Goal: Task Accomplishment & Management: Use online tool/utility

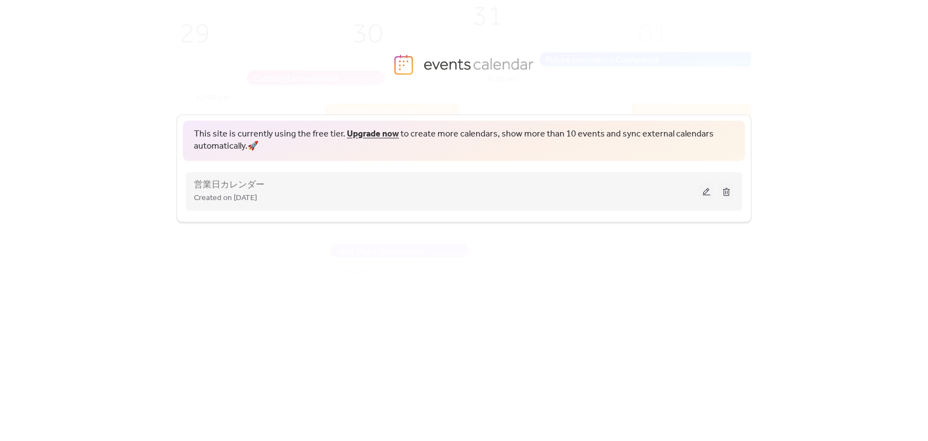
click at [346, 195] on div "Created on [DATE]" at bounding box center [446, 197] width 505 height 13
click at [250, 187] on span "営業日カレンダー" at bounding box center [229, 184] width 71 height 13
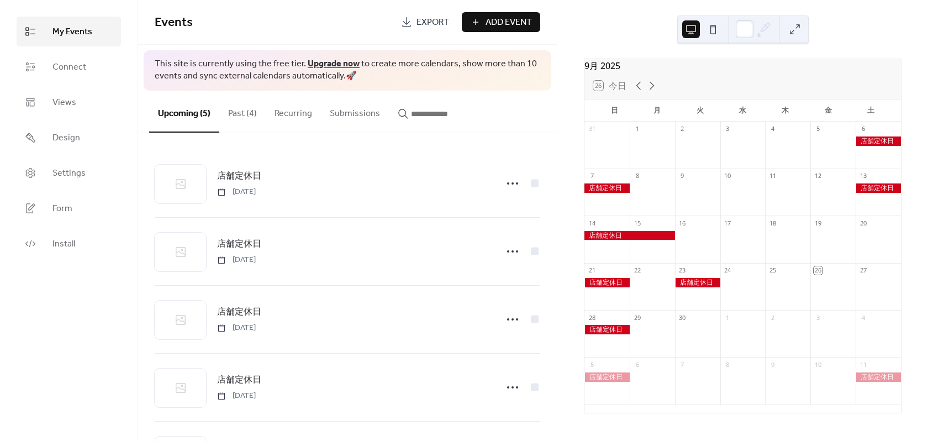
click at [424, 18] on span "Export" at bounding box center [432, 22] width 33 height 13
click at [72, 63] on span "Connect" at bounding box center [69, 67] width 34 height 13
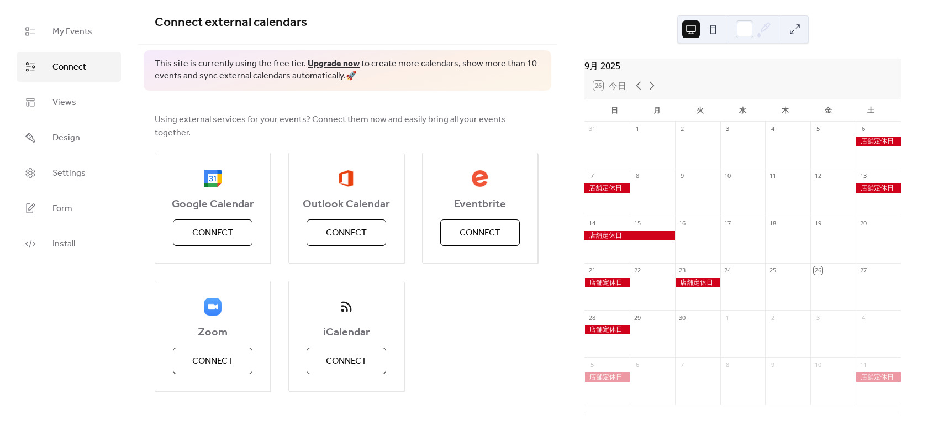
click at [567, 36] on div "9月 [DATE] 26 [DATE] 日 月 火 [PERSON_NAME] 金 土 31 1 2 3 4 5 6 7 8 9 10 11 12 13 14…" at bounding box center [742, 220] width 371 height 441
click at [795, 163] on div at bounding box center [787, 150] width 45 height 28
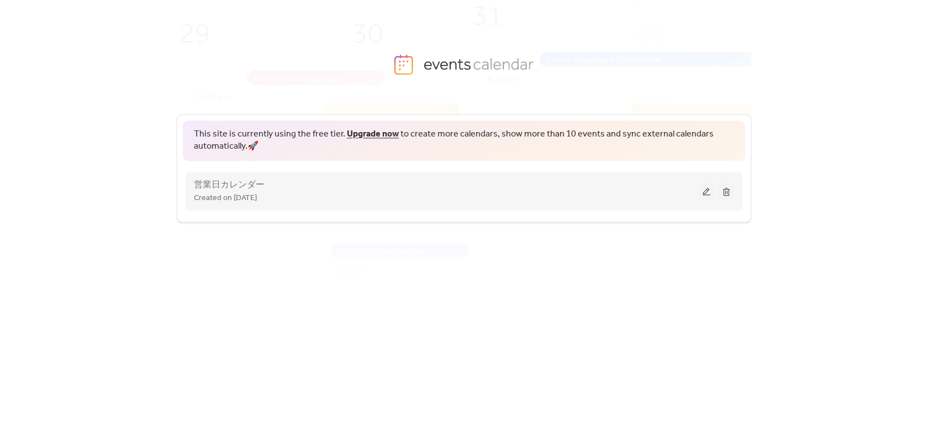
click at [476, 190] on div "営業日カレンダー Created on [DATE]" at bounding box center [446, 191] width 505 height 27
click at [220, 188] on span "営業日カレンダー" at bounding box center [229, 184] width 71 height 13
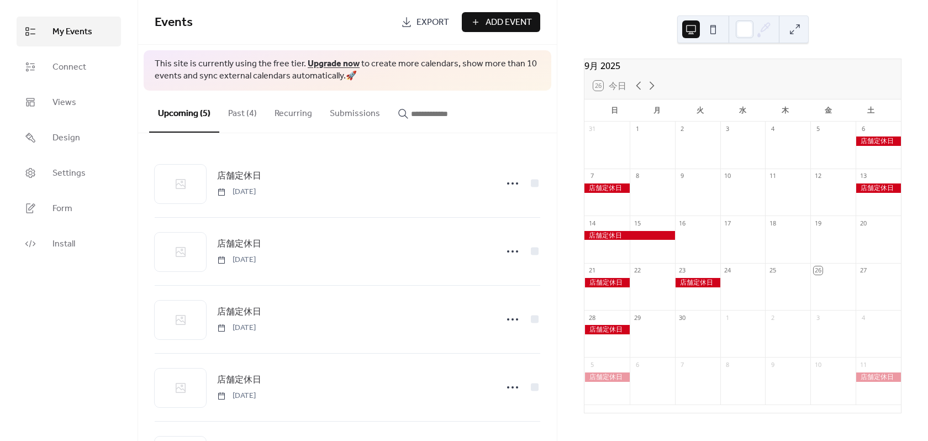
click at [719, 155] on div at bounding box center [697, 150] width 45 height 28
click at [729, 152] on div at bounding box center [742, 150] width 45 height 28
click at [769, 122] on div "木" at bounding box center [785, 110] width 43 height 22
click at [711, 83] on div "26 [DATE]" at bounding box center [742, 85] width 316 height 27
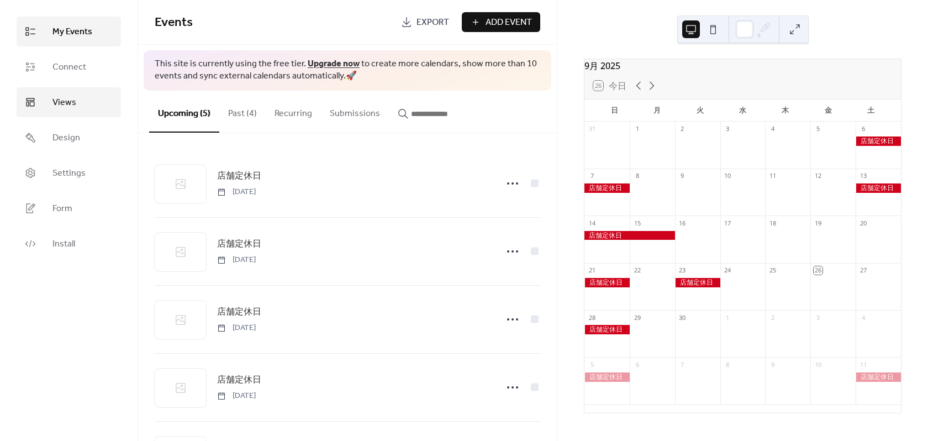
click at [55, 97] on span "Views" at bounding box center [64, 102] width 24 height 13
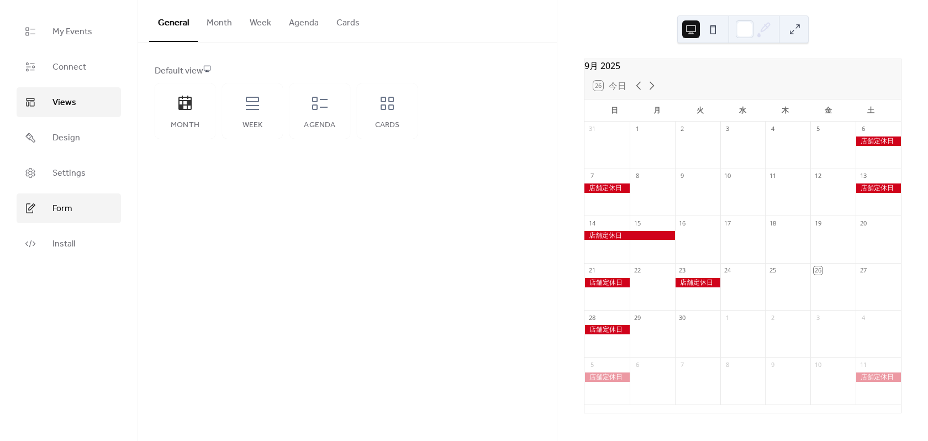
click at [75, 213] on link "Form" at bounding box center [69, 208] width 104 height 30
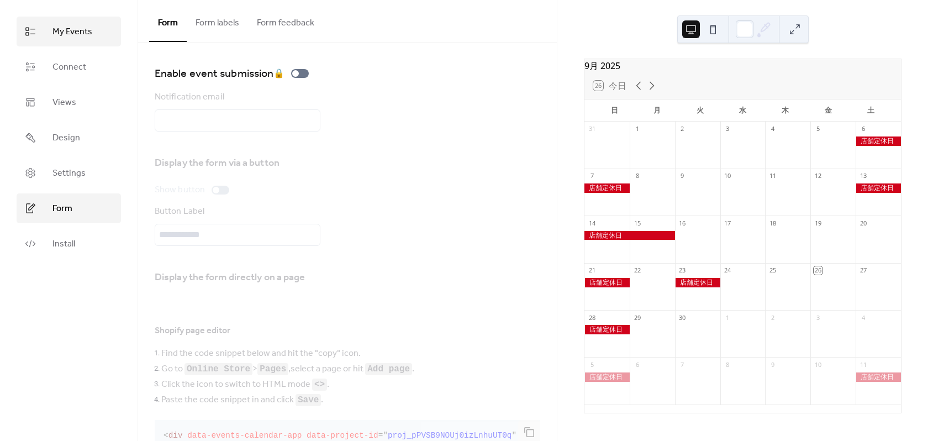
click at [73, 35] on span "My Events" at bounding box center [72, 31] width 40 height 13
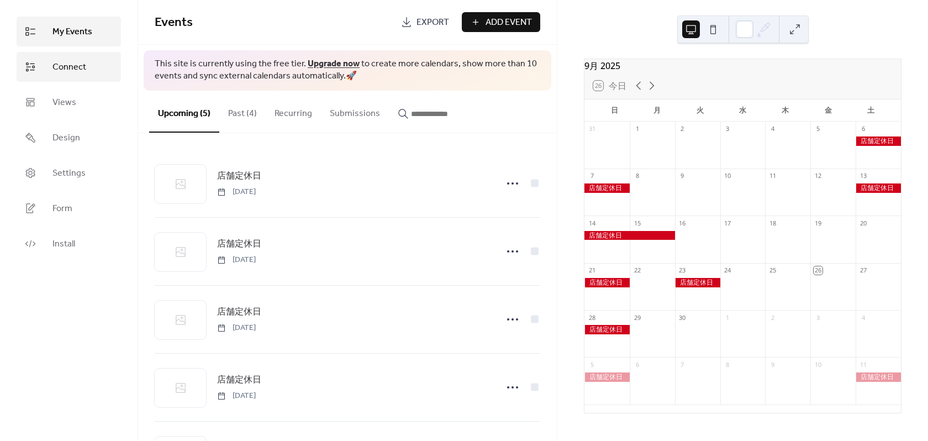
click at [80, 71] on span "Connect" at bounding box center [69, 67] width 34 height 13
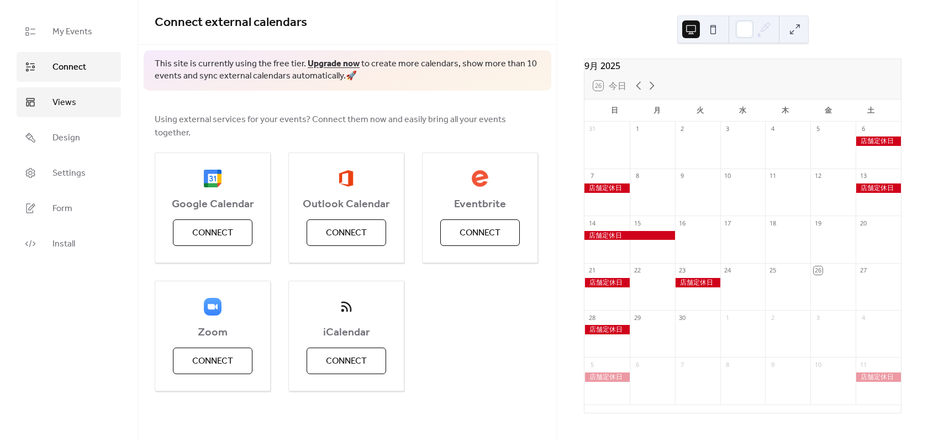
click at [69, 96] on span "Views" at bounding box center [64, 102] width 24 height 13
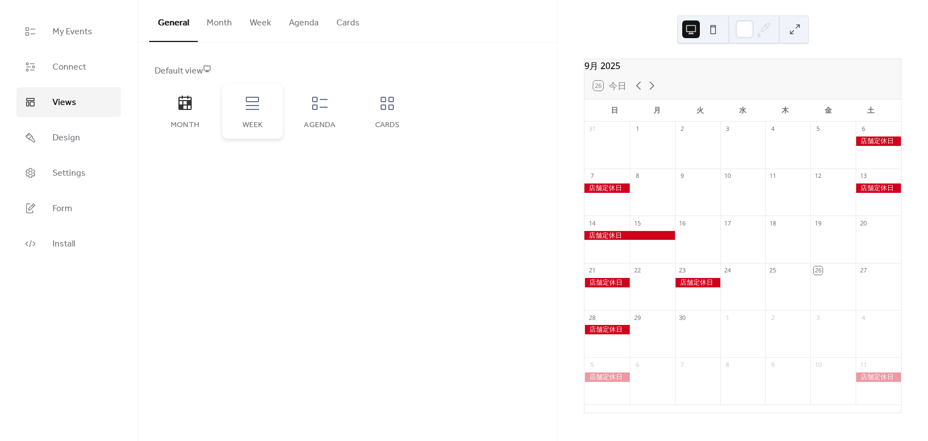
click at [244, 115] on div "Week" at bounding box center [252, 110] width 61 height 55
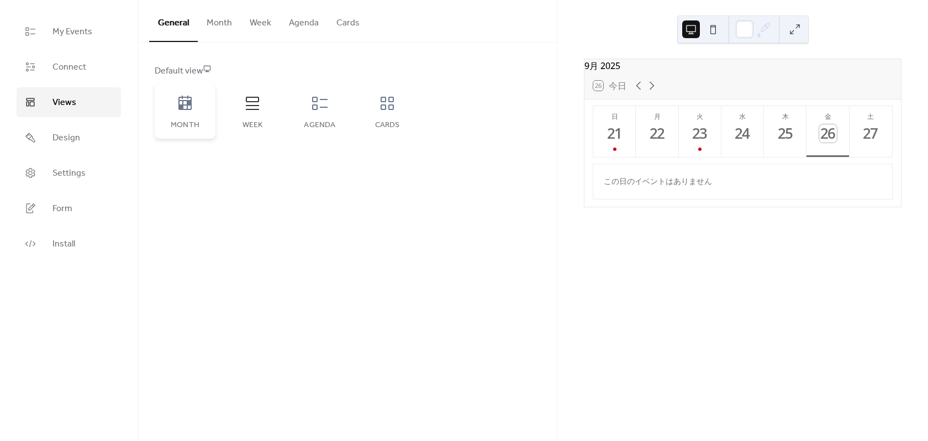
click at [202, 106] on div "Month" at bounding box center [185, 110] width 61 height 55
click at [185, 106] on icon at bounding box center [185, 103] width 18 height 18
click at [331, 111] on div "Agenda" at bounding box center [319, 110] width 61 height 55
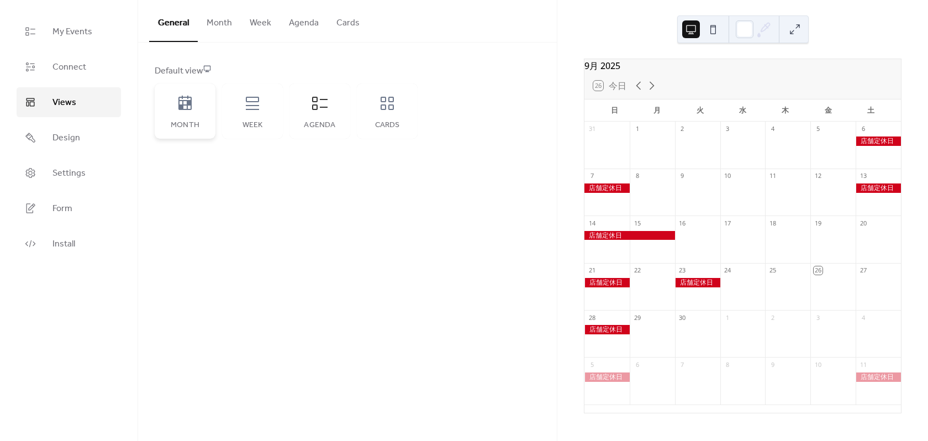
click at [174, 109] on div "Month" at bounding box center [185, 110] width 61 height 55
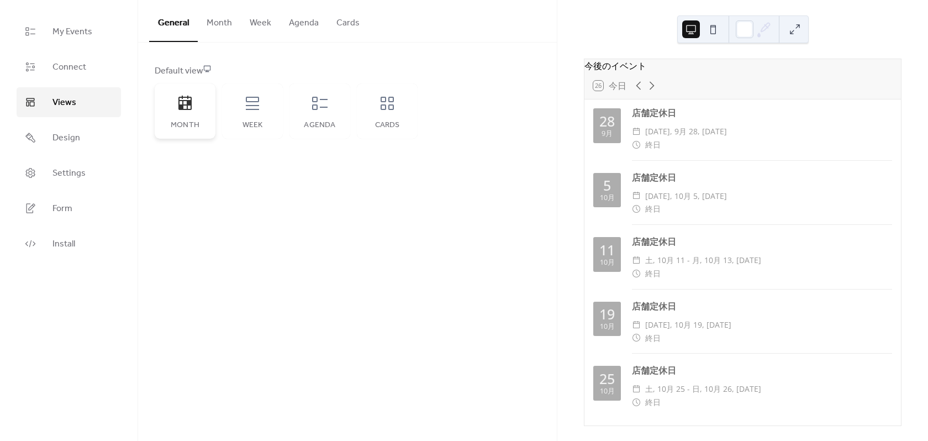
click at [174, 109] on div "Month" at bounding box center [185, 110] width 61 height 55
click at [235, 107] on div "Week" at bounding box center [252, 110] width 61 height 55
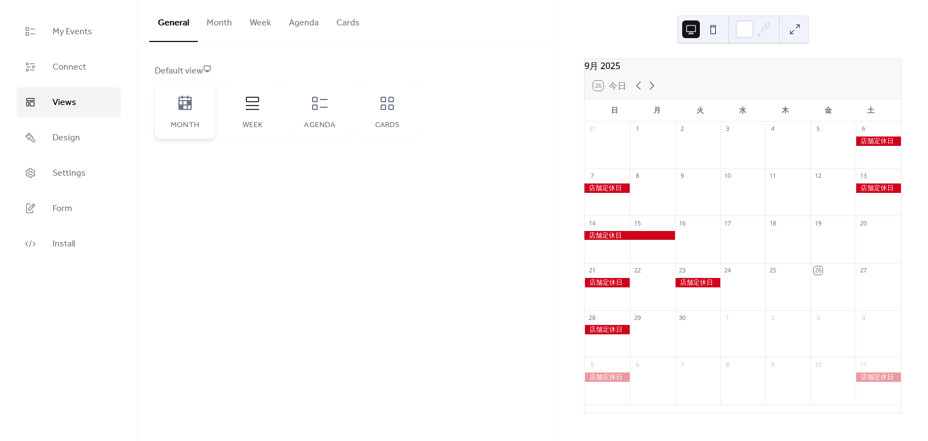
click at [203, 110] on div "Month" at bounding box center [185, 110] width 61 height 55
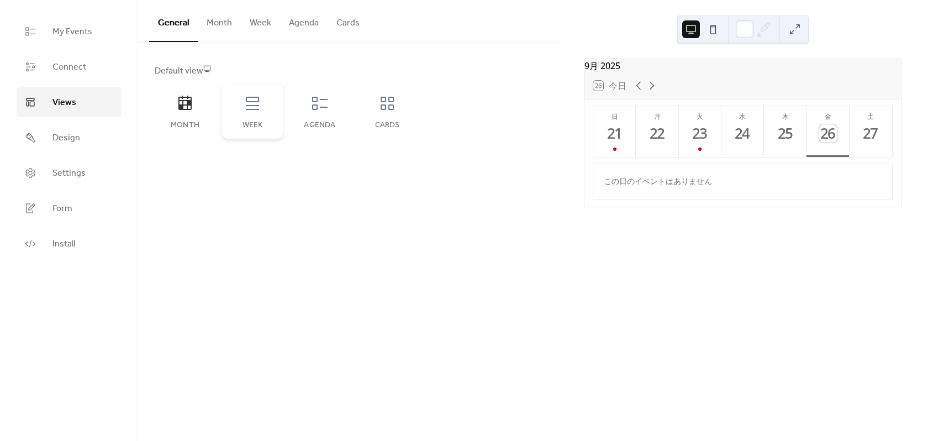
click at [249, 110] on icon at bounding box center [252, 103] width 13 height 13
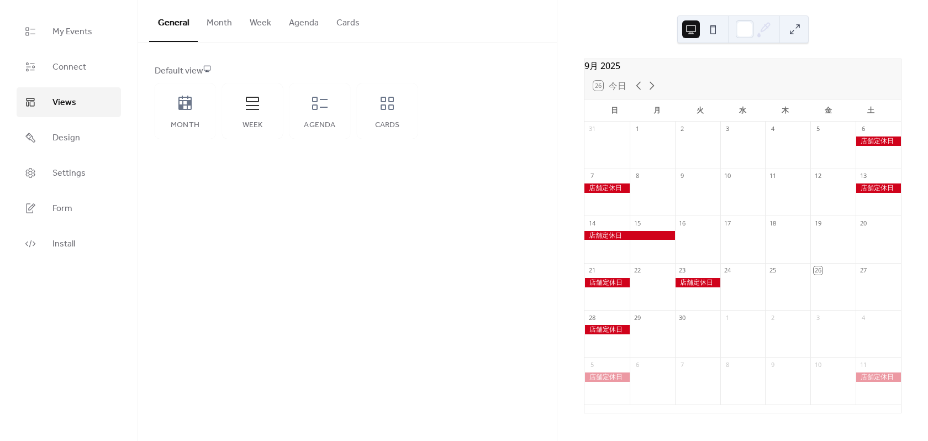
click at [773, 212] on div at bounding box center [787, 197] width 45 height 28
click at [699, 85] on div "26 [DATE]" at bounding box center [742, 85] width 316 height 27
click at [699, 86] on div "26 [DATE]" at bounding box center [742, 85] width 316 height 27
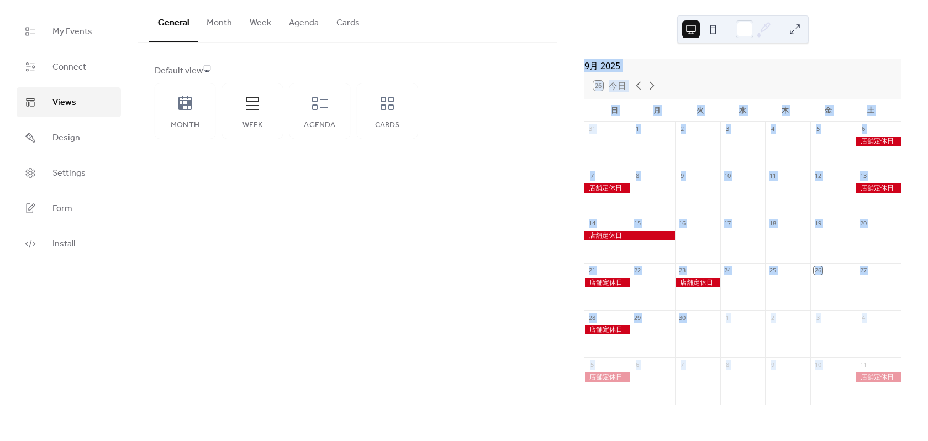
drag, startPoint x: 591, startPoint y: 61, endPoint x: 830, endPoint y: 381, distance: 399.5
click at [830, 381] on div "9月 [DATE] 26 [DATE] 日 月 火 [PERSON_NAME] 金 土 31 1 2 3 4 5 6 7 8 9 10 11 12 13 14…" at bounding box center [742, 236] width 316 height 354
click at [735, 70] on div "9月 2025" at bounding box center [742, 65] width 316 height 13
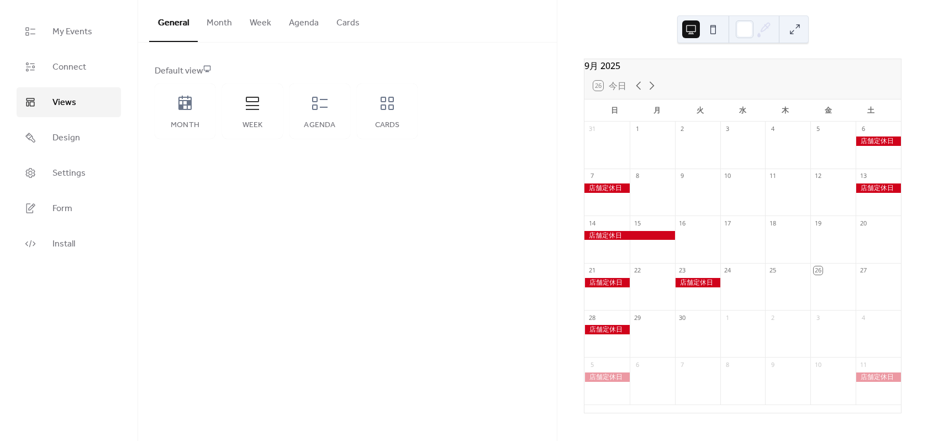
drag, startPoint x: 830, startPoint y: 125, endPoint x: 683, endPoint y: 89, distance: 150.8
click at [683, 89] on div "26 [DATE]" at bounding box center [742, 85] width 316 height 27
click at [84, 39] on span "My Events" at bounding box center [72, 31] width 40 height 13
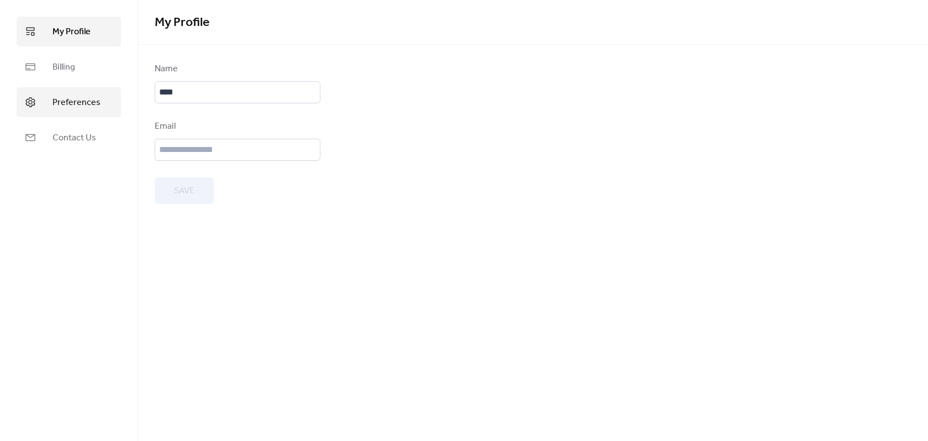
click at [87, 101] on span "Preferences" at bounding box center [76, 102] width 48 height 13
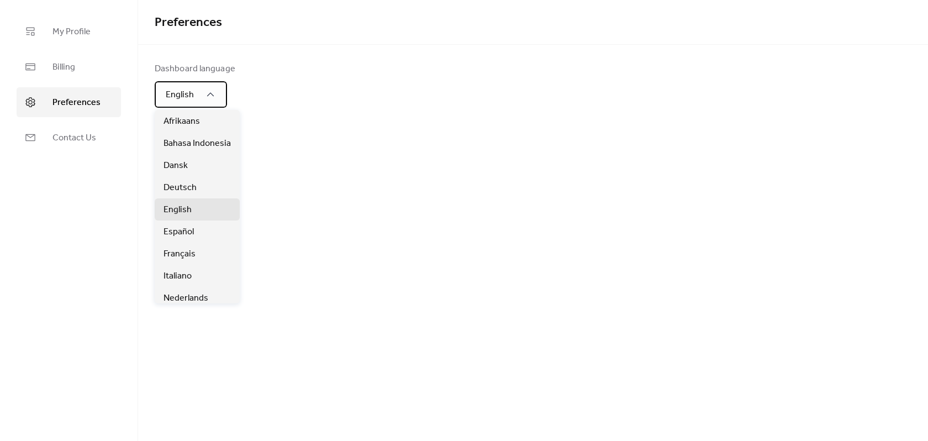
click at [200, 101] on div "English" at bounding box center [191, 94] width 72 height 27
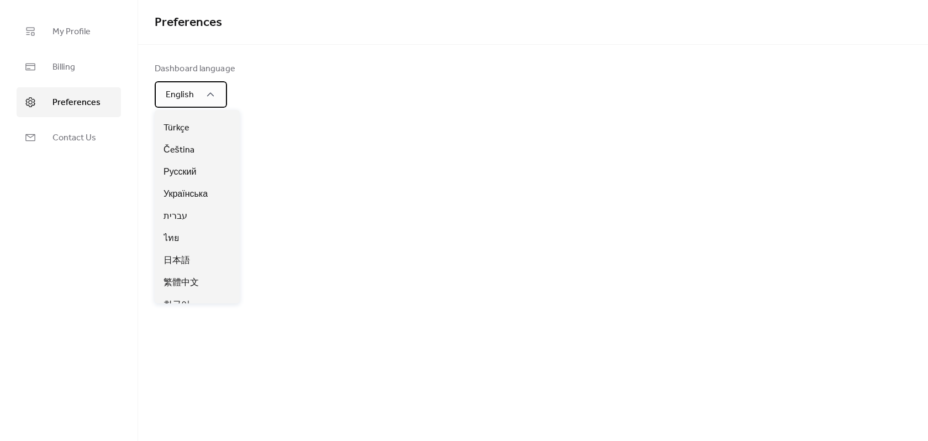
scroll to position [315, 0]
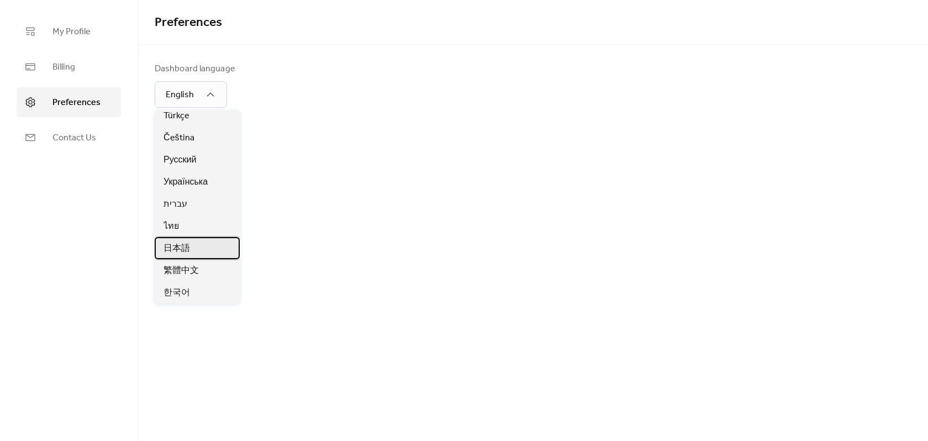
click at [187, 248] on span "日本語" at bounding box center [176, 248] width 27 height 13
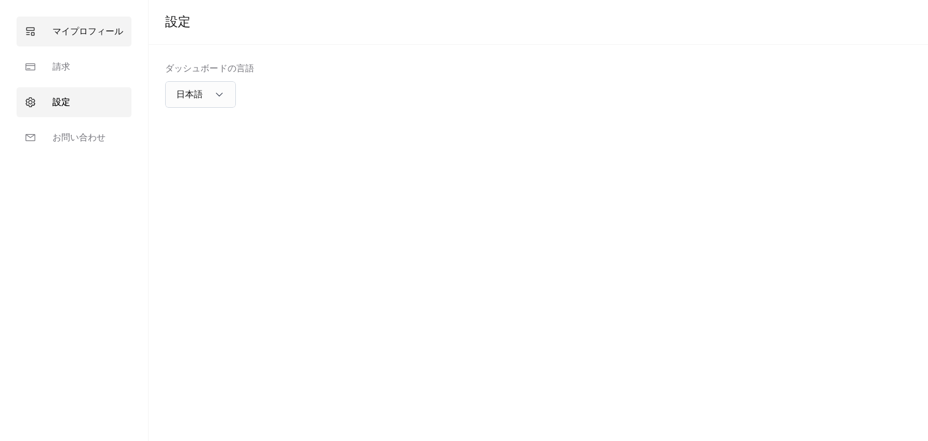
click at [91, 36] on span "マイプロフィール" at bounding box center [87, 31] width 71 height 13
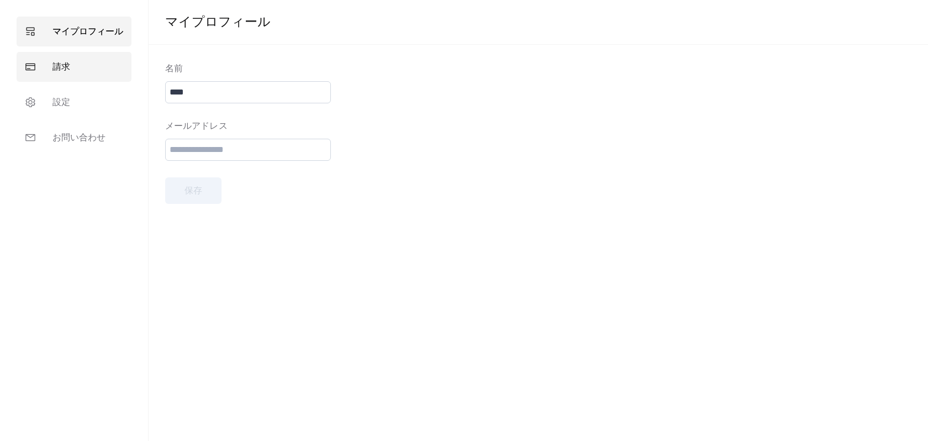
click at [80, 64] on link "請求" at bounding box center [74, 67] width 115 height 30
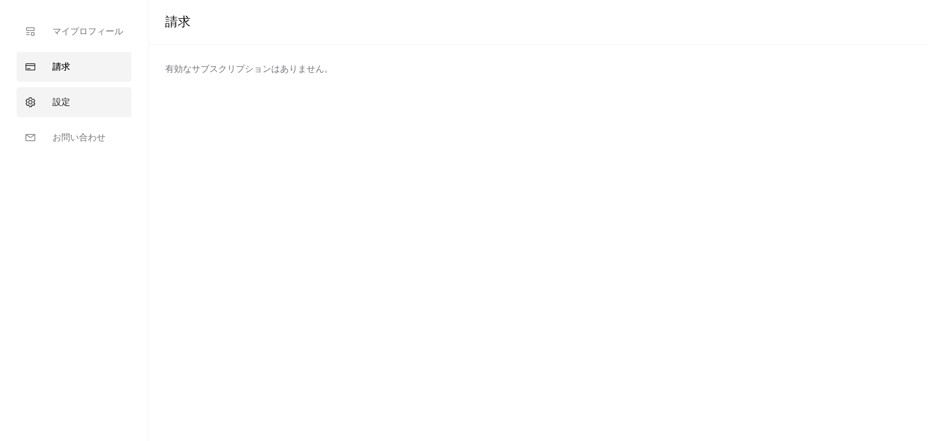
click at [76, 105] on link "設定" at bounding box center [74, 102] width 115 height 30
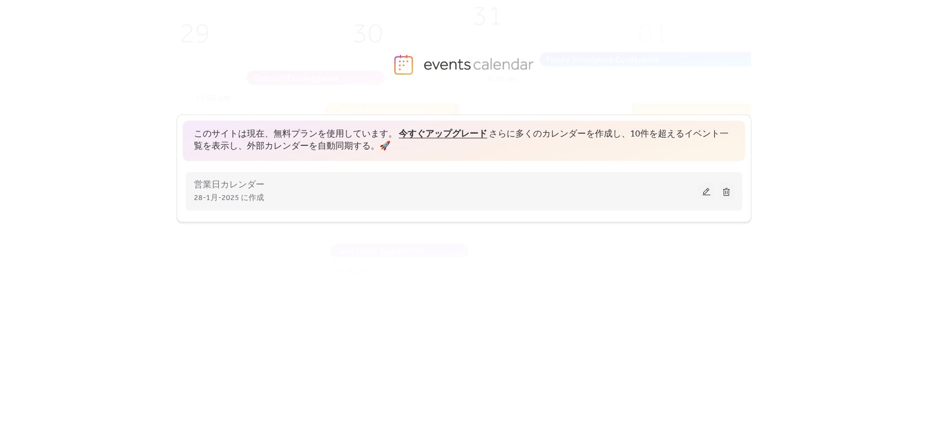
click at [711, 191] on button at bounding box center [706, 191] width 15 height 17
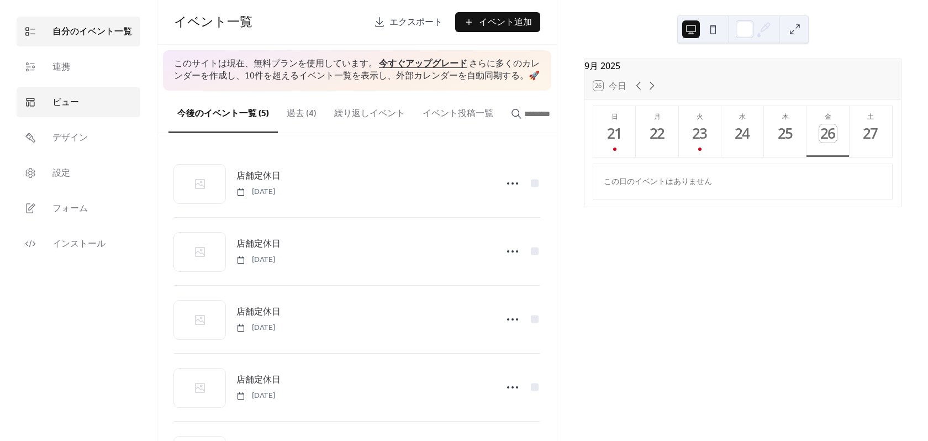
click at [81, 94] on link "ビュー" at bounding box center [79, 102] width 124 height 30
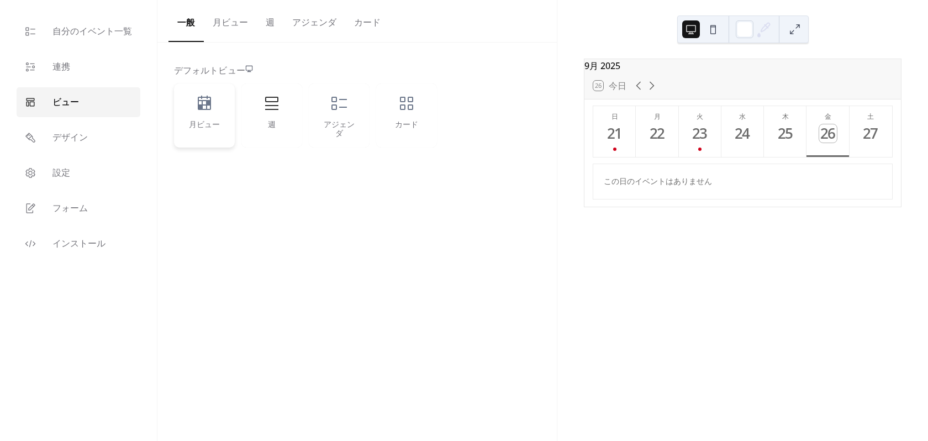
click at [199, 101] on icon at bounding box center [204, 103] width 13 height 14
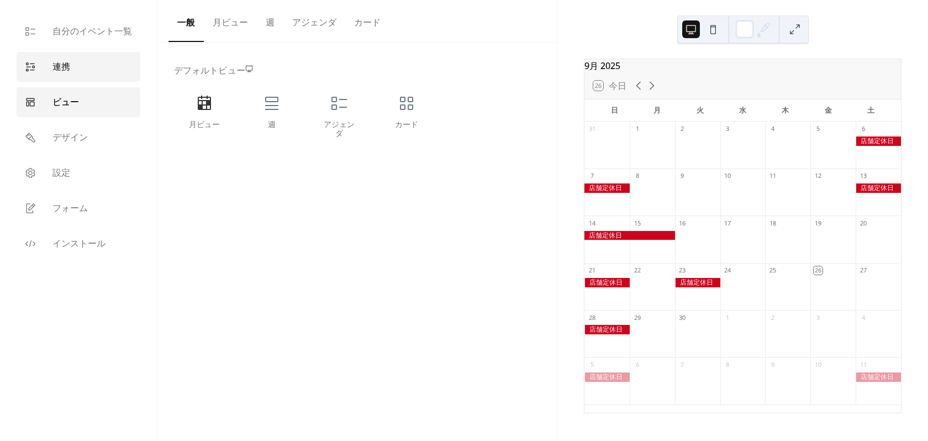
click at [66, 73] on span "連携" at bounding box center [61, 67] width 18 height 13
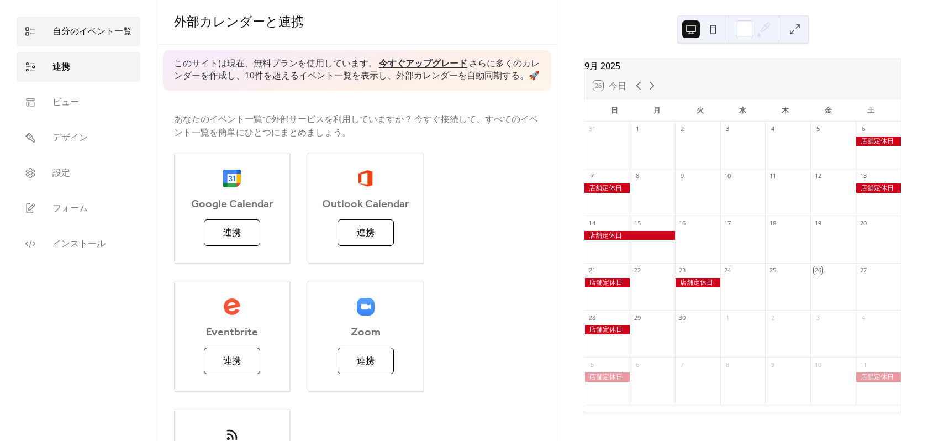
click at [90, 38] on span "自分のイベント一覧" at bounding box center [92, 31] width 80 height 13
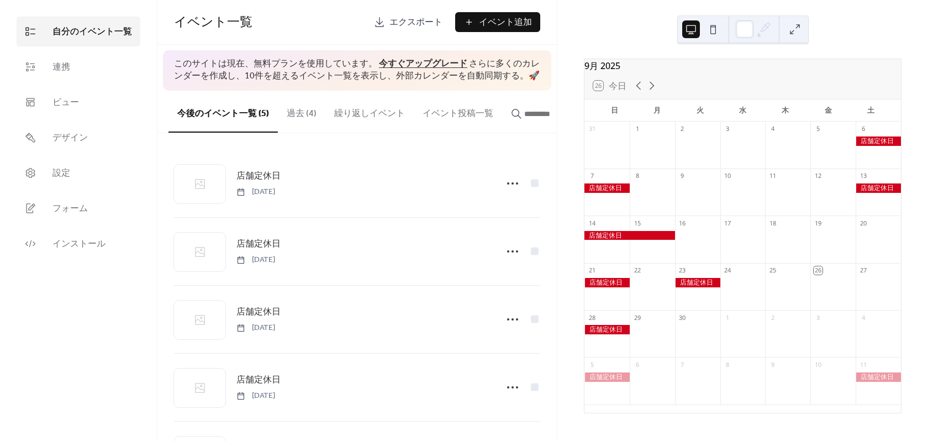
click at [711, 33] on button at bounding box center [713, 29] width 18 height 18
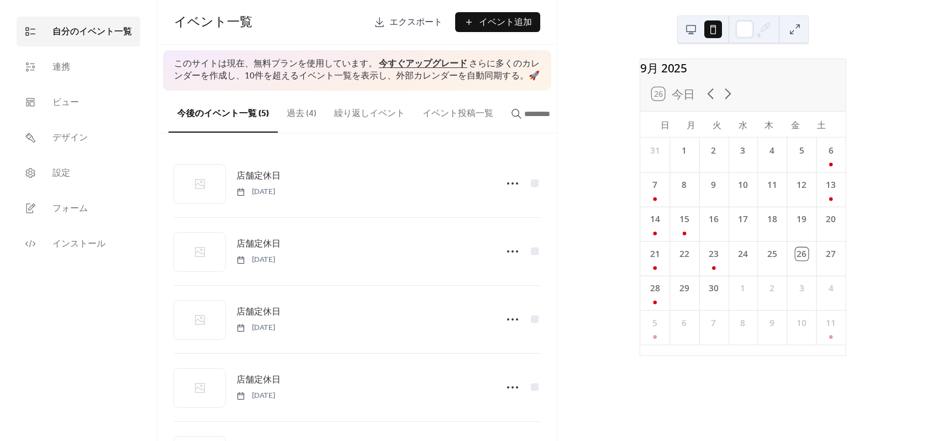
click at [684, 29] on button at bounding box center [691, 29] width 18 height 18
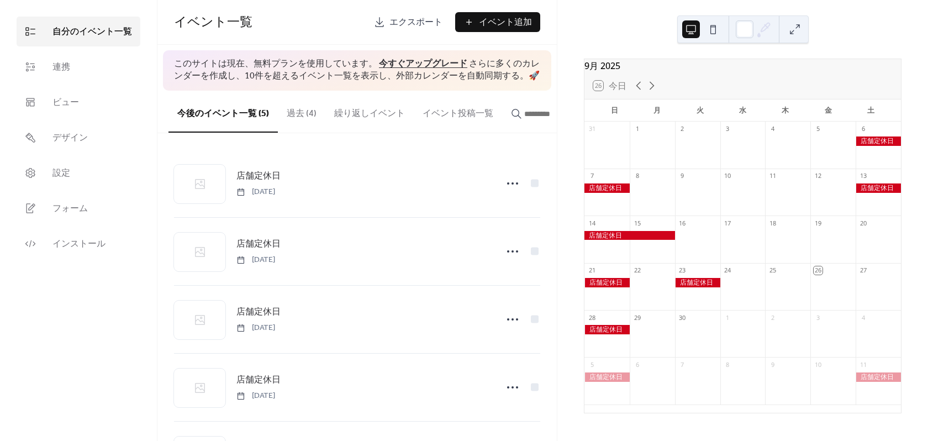
click at [795, 25] on button at bounding box center [795, 29] width 18 height 18
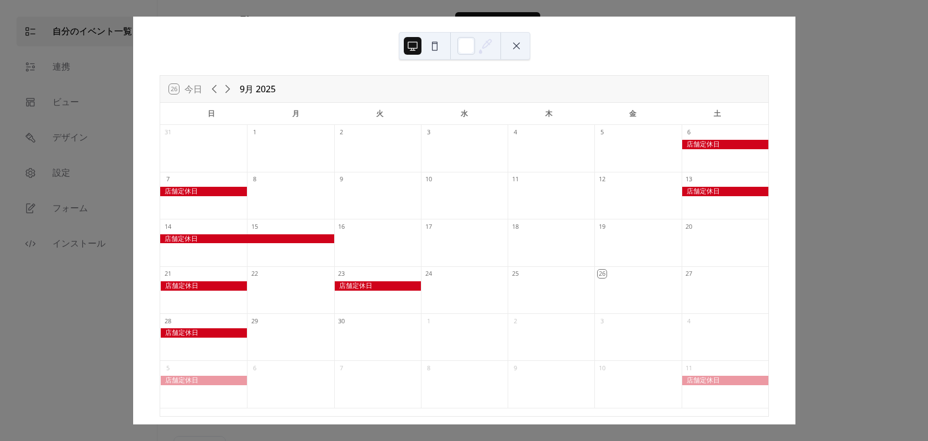
drag, startPoint x: 309, startPoint y: 68, endPoint x: 296, endPoint y: 56, distance: 18.0
click at [296, 56] on div "26 [DATE] 9月 [DATE] 日 月 火 [PERSON_NAME] 金 土 31 1 2 3 4 5 6 7 8 9 10 11 12 13 14…" at bounding box center [464, 221] width 662 height 408
click at [520, 48] on button at bounding box center [517, 46] width 18 height 18
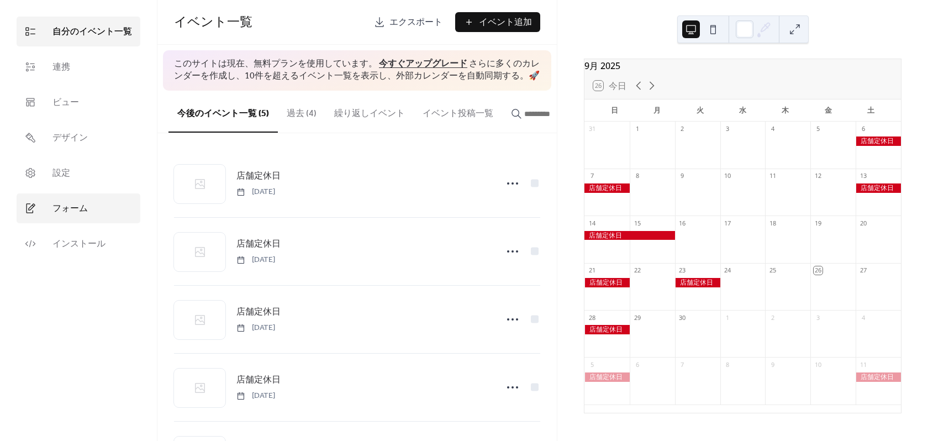
click at [62, 205] on span "フォーム" at bounding box center [69, 208] width 35 height 13
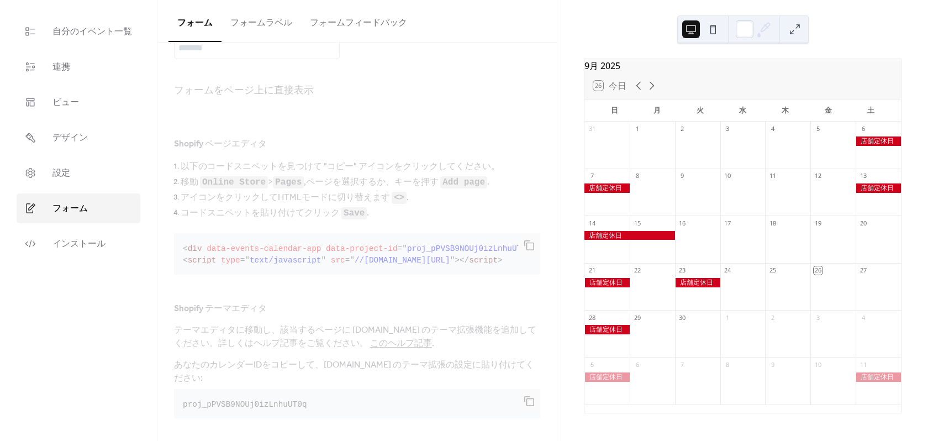
scroll to position [193, 0]
click at [60, 242] on span "インストール" at bounding box center [78, 244] width 53 height 13
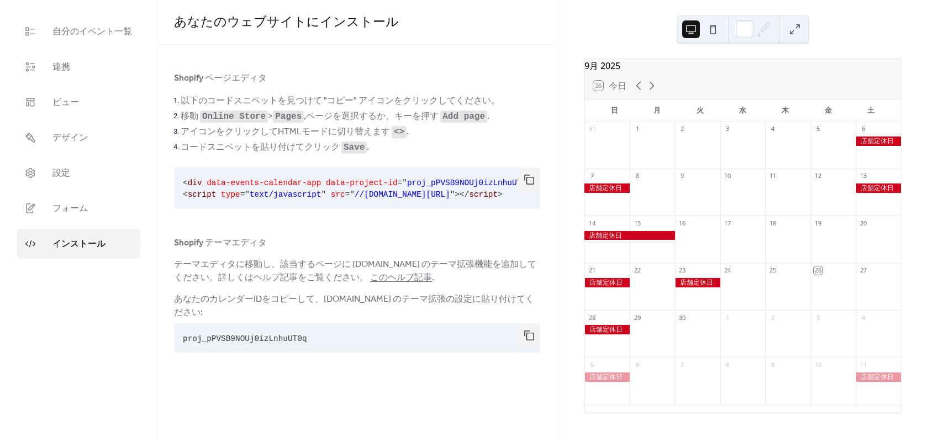
click at [487, 207] on pre "< div data-events-calendar-app data-project-id = " proj_pPVSB9NOUj0izLnhuUT0q "…" at bounding box center [348, 187] width 349 height 41
drag, startPoint x: 498, startPoint y: 207, endPoint x: 508, endPoint y: 207, distance: 9.9
click at [508, 207] on pre "< div data-events-calendar-app data-project-id = " proj_pPVSB9NOUj0izLnhuUT0q "…" at bounding box center [348, 187] width 349 height 41
click at [530, 177] on button "button" at bounding box center [529, 179] width 22 height 24
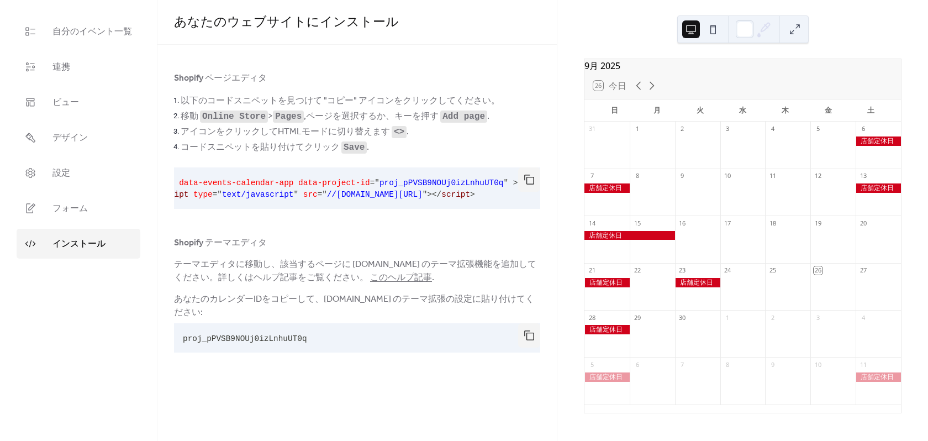
click at [485, 151] on li "コードスニペットを貼り付けてクリック Save ." at bounding box center [361, 146] width 360 height 15
click at [229, 115] on code "Online Store" at bounding box center [234, 117] width 64 height 10
click at [69, 25] on span "自分のイベント一覧" at bounding box center [92, 31] width 80 height 13
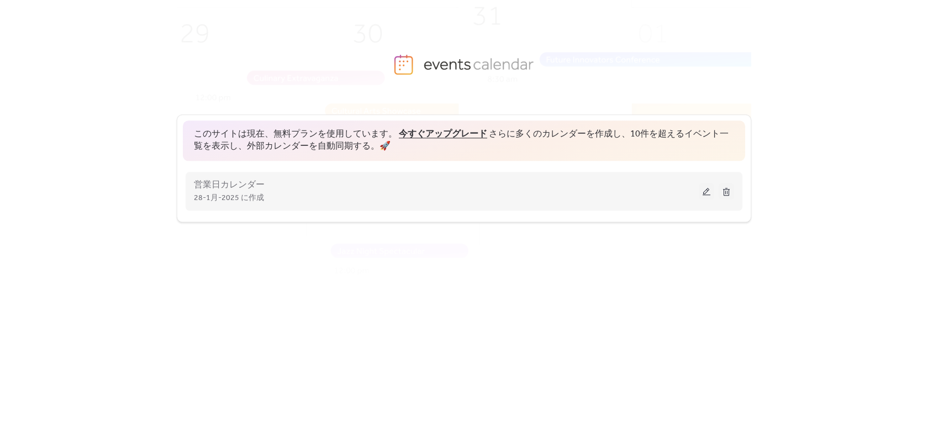
click at [299, 187] on div "営業日カレンダー 28-1月-2025 に作成" at bounding box center [446, 191] width 505 height 27
click at [238, 187] on span "営業日カレンダー" at bounding box center [229, 184] width 71 height 13
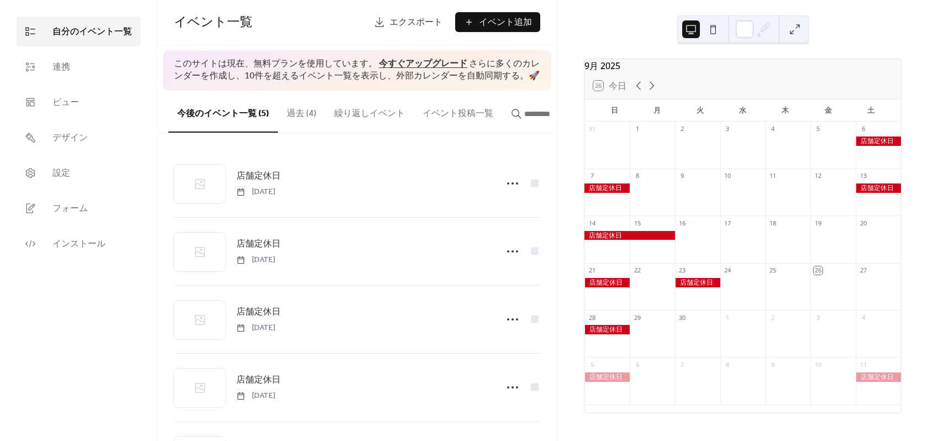
click at [530, 117] on input "button" at bounding box center [557, 113] width 66 height 13
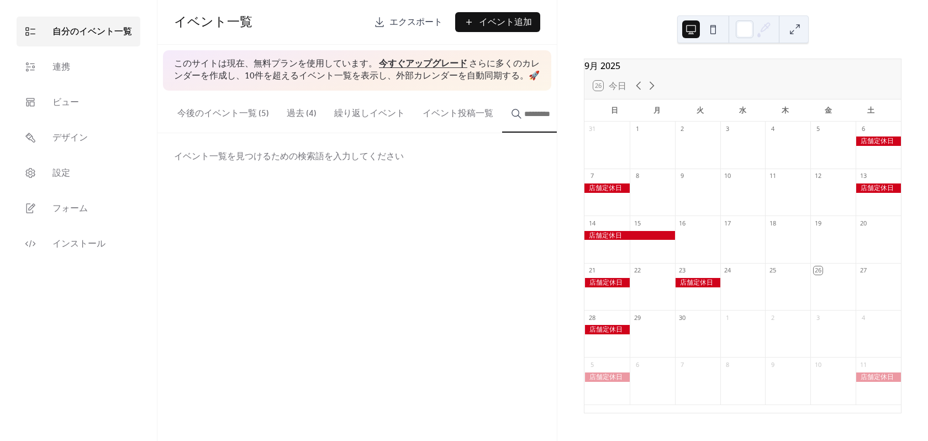
click at [207, 116] on button "今後のイベント一覧 (5)" at bounding box center [222, 111] width 109 height 41
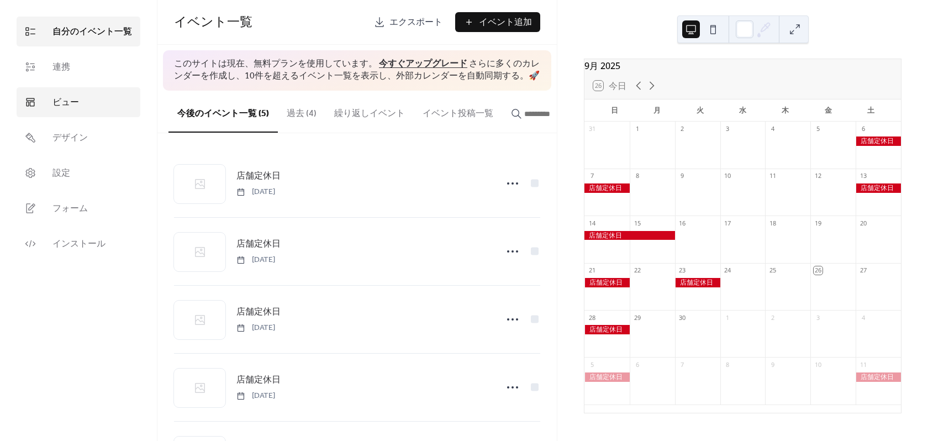
click at [70, 104] on span "ビュー" at bounding box center [65, 102] width 27 height 13
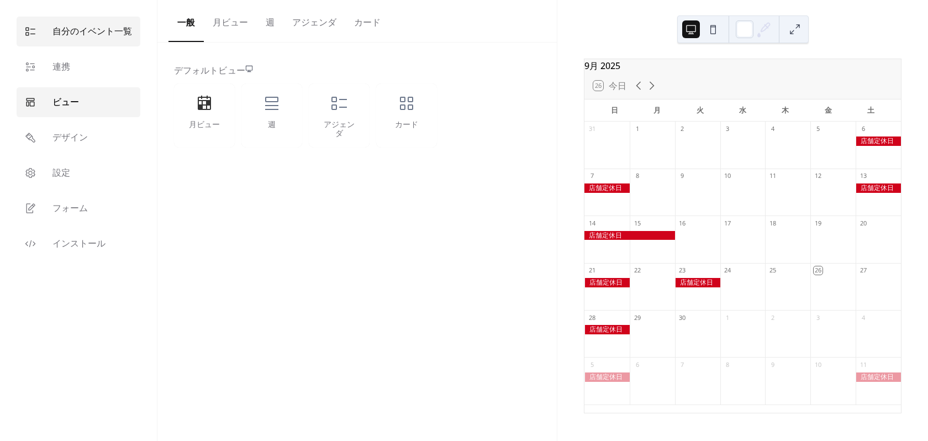
click at [80, 36] on span "自分のイベント一覧" at bounding box center [92, 31] width 80 height 13
